Goal: Transaction & Acquisition: Purchase product/service

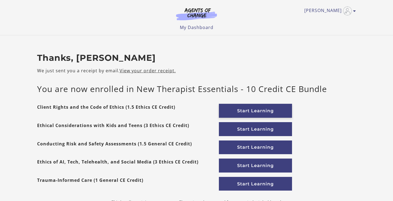
click at [259, 106] on link "Start Learning" at bounding box center [255, 111] width 73 height 14
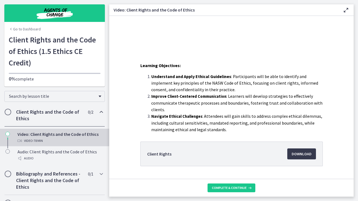
scroll to position [109, 0]
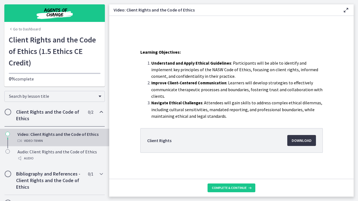
click at [298, 136] on link "Download Opens in a new window" at bounding box center [301, 140] width 29 height 11
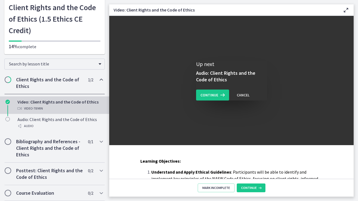
scroll to position [0, 0]
